Goal: Contribute content

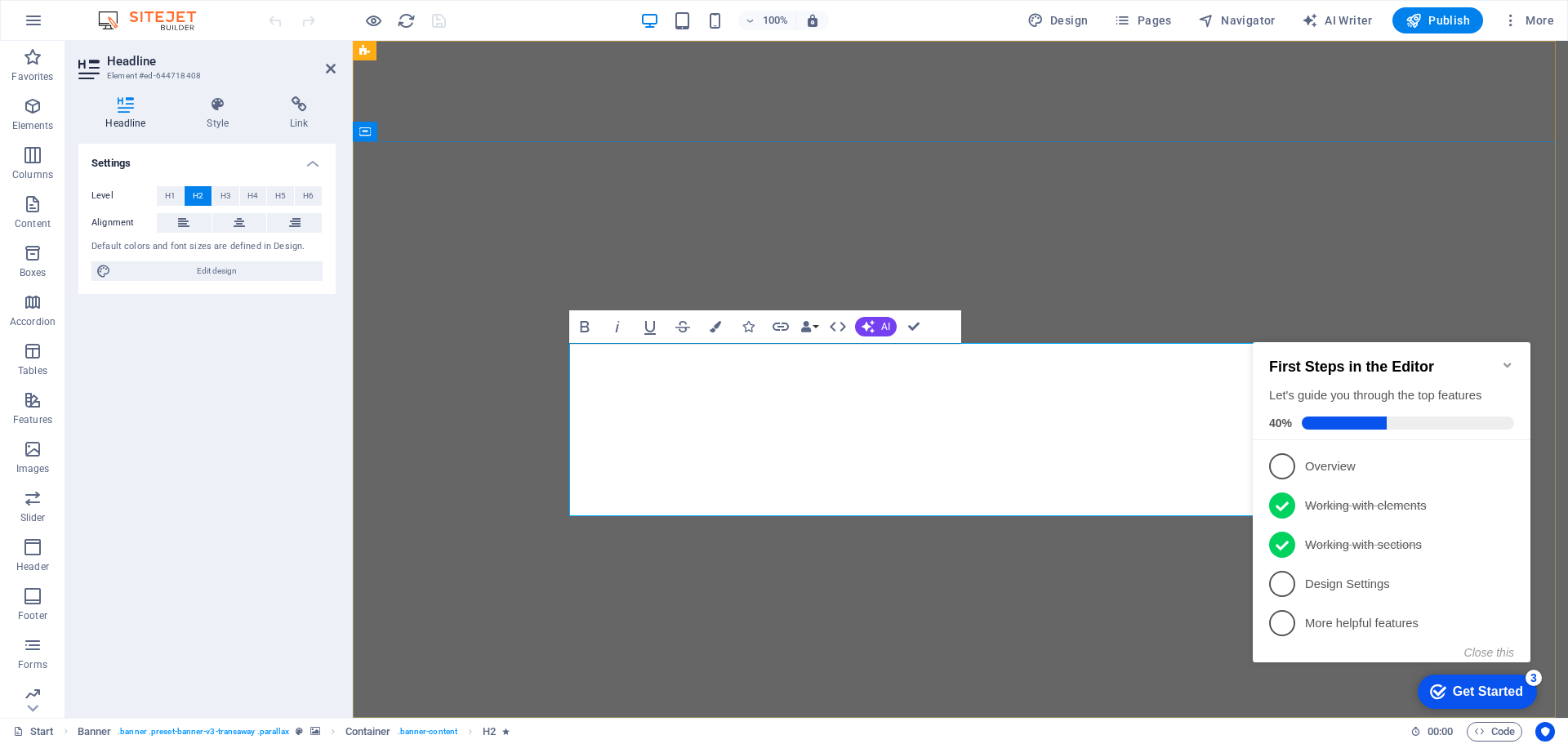
drag, startPoint x: 916, startPoint y: 325, endPoint x: 851, endPoint y: 283, distance: 77.4
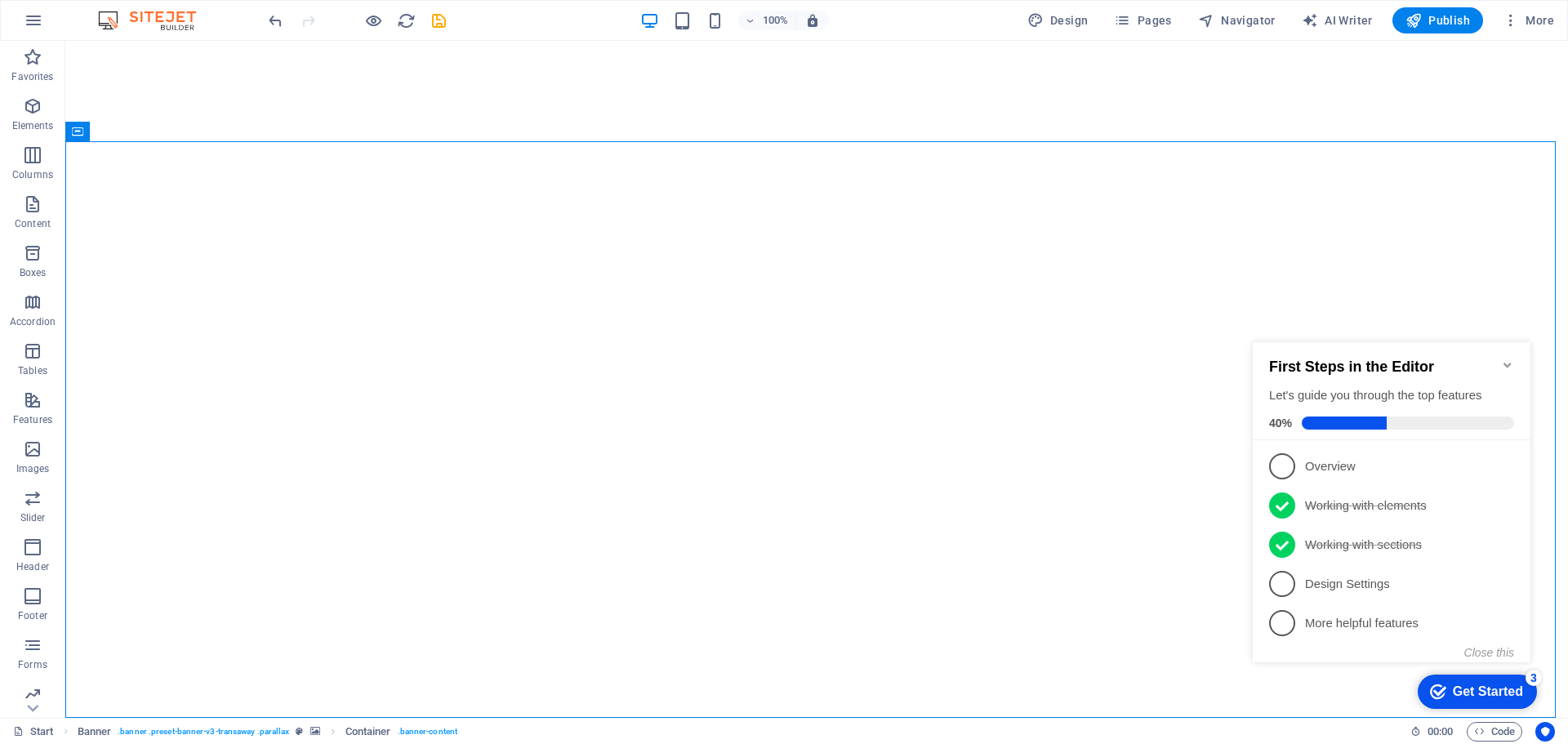
click at [1505, 360] on icon "Minimize checklist" at bounding box center [1508, 365] width 14 height 14
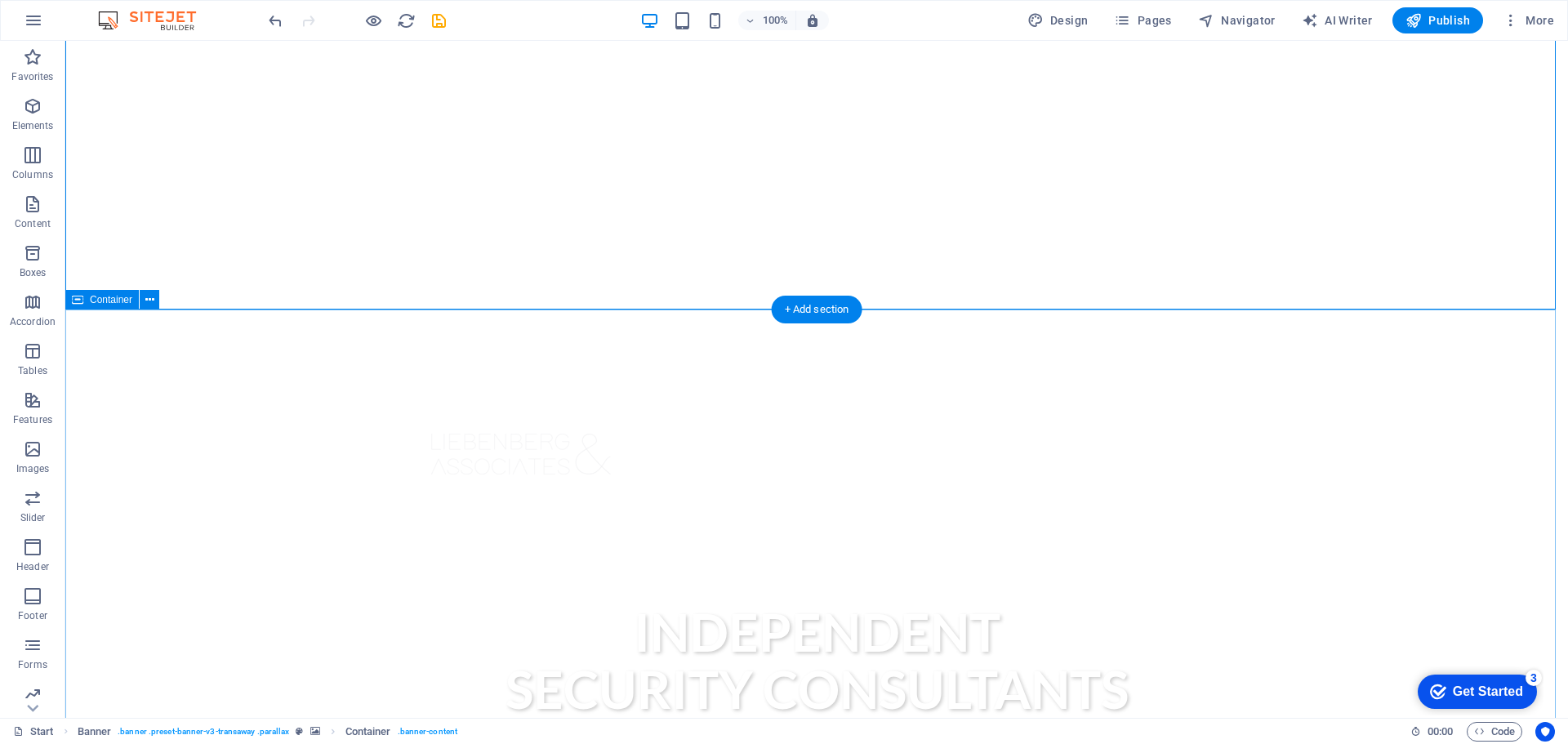
scroll to position [409, 0]
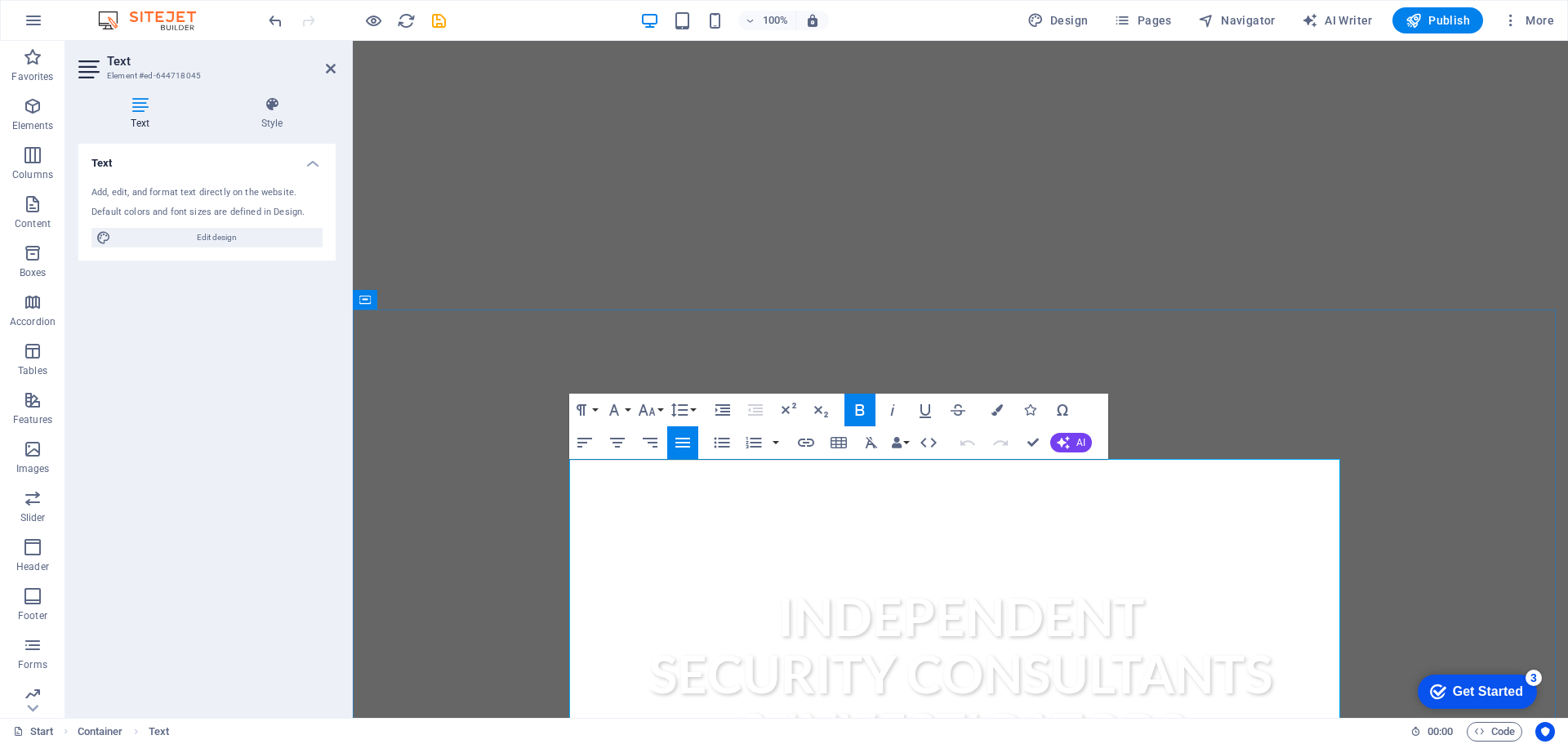
drag, startPoint x: 1187, startPoint y: 516, endPoint x: 1198, endPoint y: 512, distance: 11.7
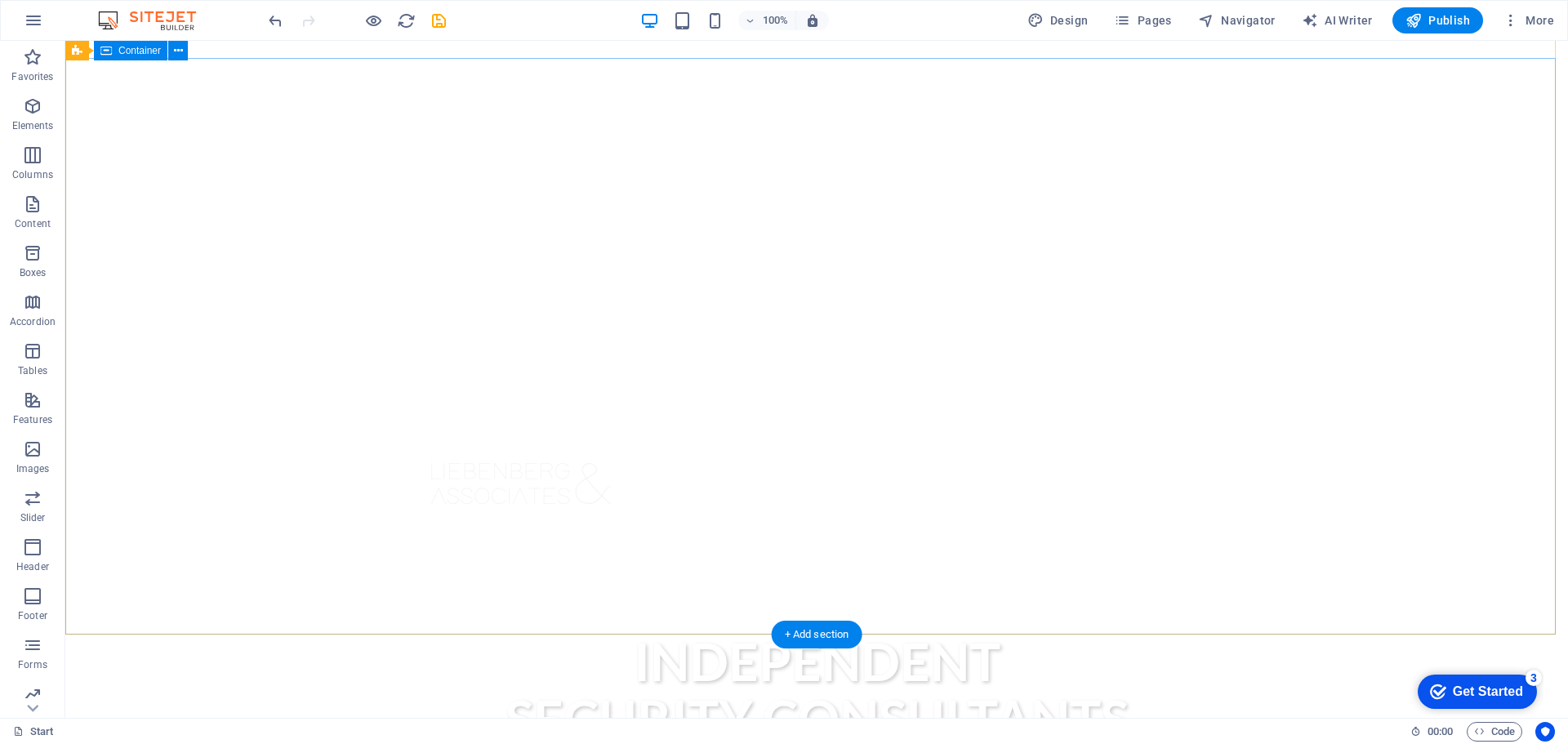
scroll to position [82, 0]
click at [442, 24] on icon "save" at bounding box center [439, 20] width 18 height 18
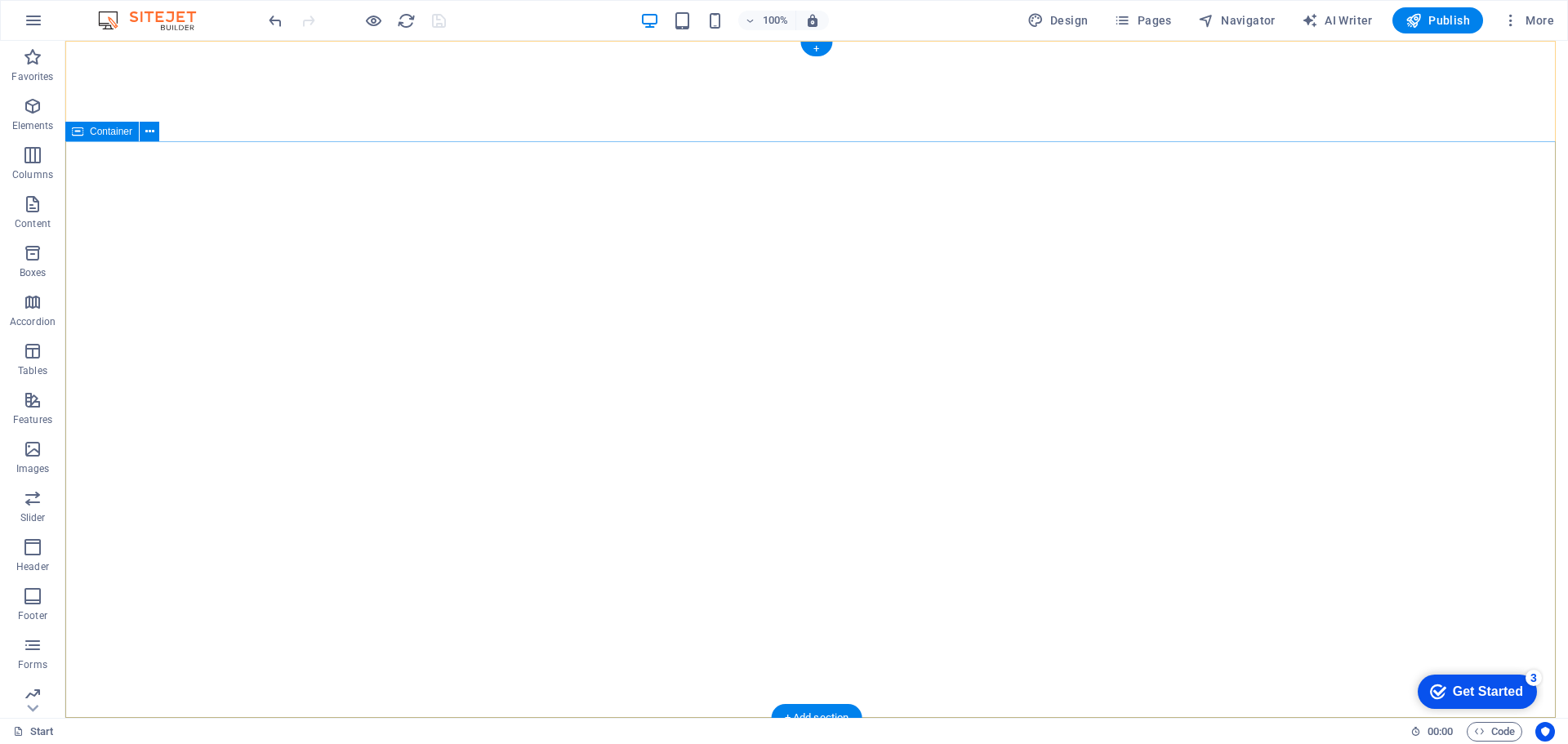
scroll to position [0, 0]
click at [1446, 19] on span "Publish" at bounding box center [1438, 20] width 65 height 16
